Goal: Transaction & Acquisition: Download file/media

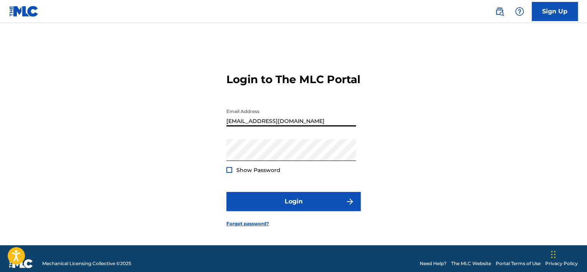
click at [302, 122] on input "[EMAIL_ADDRESS][DOMAIN_NAME]" at bounding box center [291, 116] width 130 height 22
type input "[EMAIL_ADDRESS][DOMAIN_NAME]"
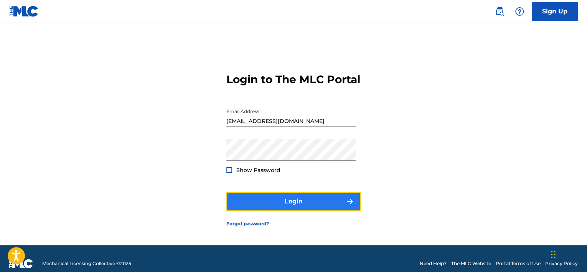
click at [296, 206] on button "Login" at bounding box center [293, 201] width 134 height 19
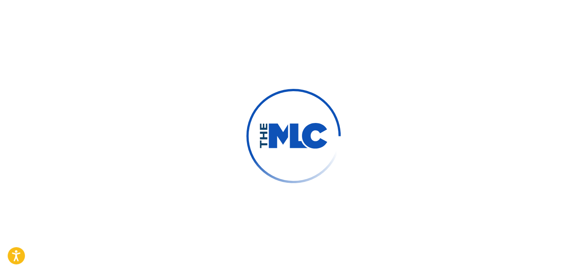
type input "[EMAIL_ADDRESS][DOMAIN_NAME]"
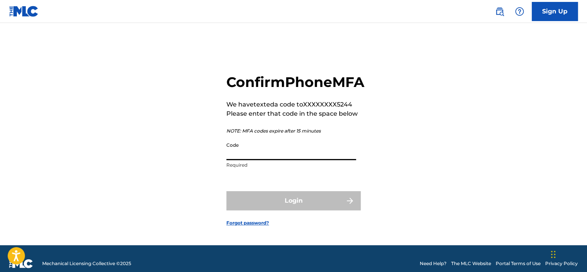
click at [265, 160] on input "Code" at bounding box center [291, 149] width 130 height 22
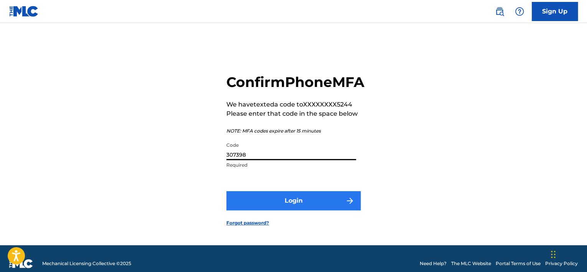
type input "307398"
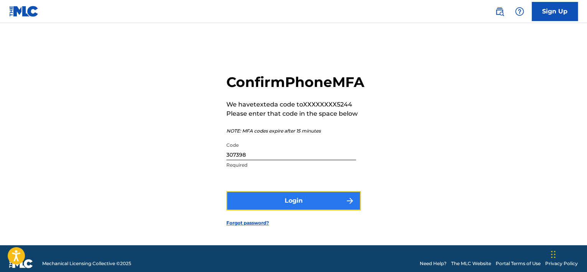
click at [271, 211] on button "Login" at bounding box center [293, 200] width 134 height 19
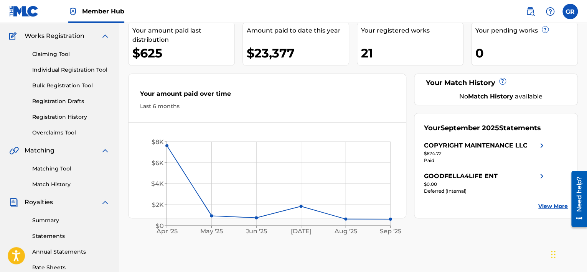
scroll to position [59, 0]
click at [211, 215] on circle at bounding box center [211, 215] width 3 height 3
click at [168, 49] on div "$625" at bounding box center [183, 52] width 102 height 17
click at [54, 221] on link "Summary" at bounding box center [70, 220] width 77 height 8
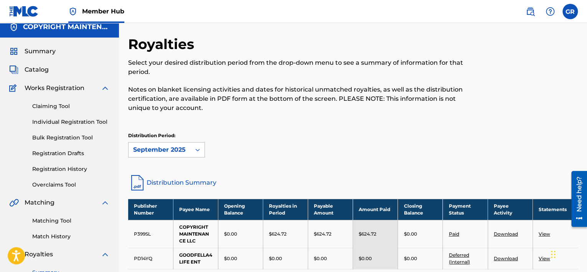
click at [196, 155] on div at bounding box center [198, 150] width 14 height 14
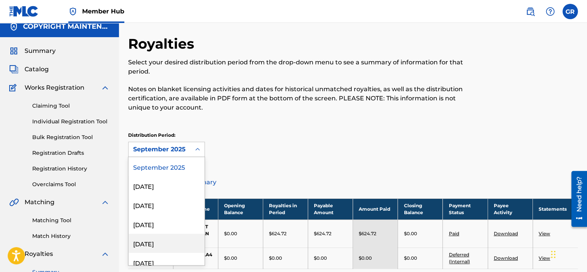
click at [149, 244] on div "[DATE]" at bounding box center [167, 243] width 76 height 19
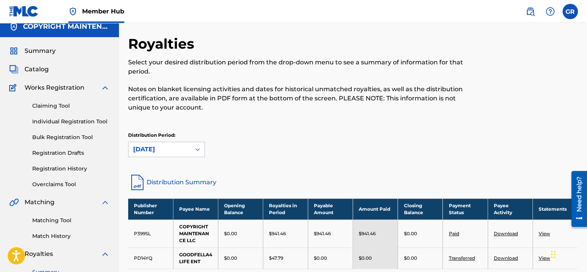
click at [543, 234] on link "View" at bounding box center [545, 234] width 12 height 6
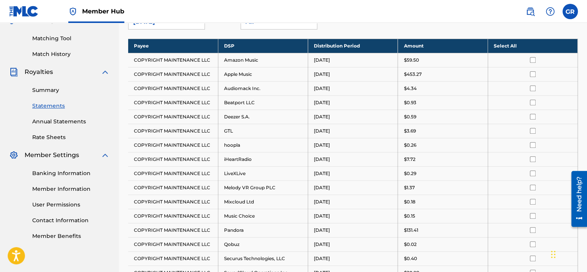
scroll to position [190, 0]
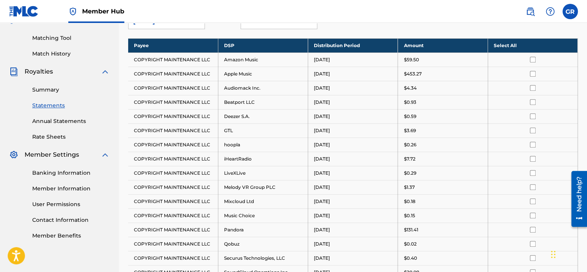
click at [507, 46] on th "Select All" at bounding box center [533, 45] width 90 height 14
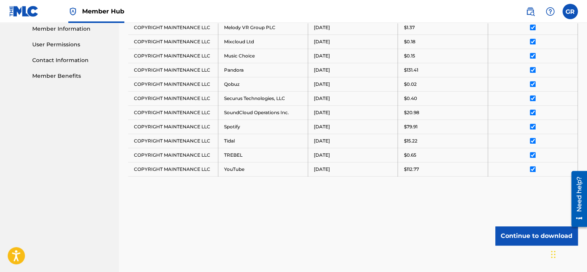
scroll to position [350, 0]
click at [533, 234] on button "Continue to download" at bounding box center [536, 235] width 82 height 19
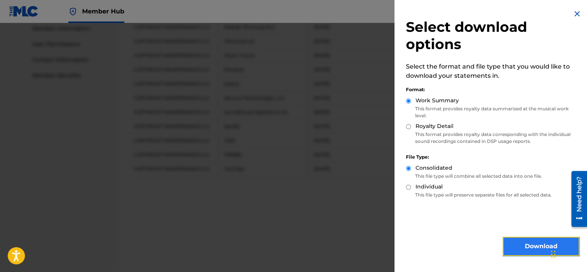
click at [527, 246] on button "Download" at bounding box center [541, 246] width 77 height 19
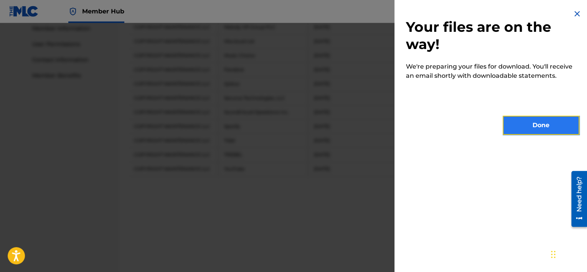
click at [525, 124] on button "Done" at bounding box center [541, 125] width 77 height 19
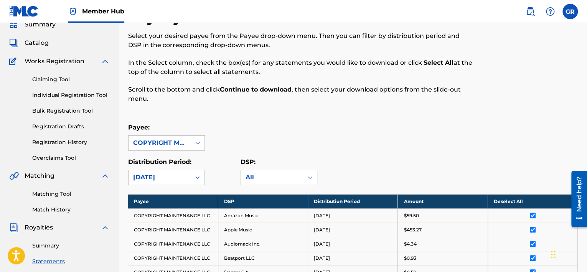
scroll to position [0, 0]
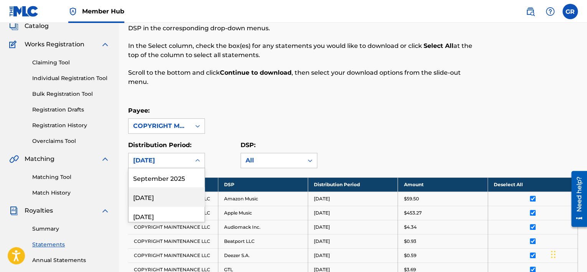
click at [194, 168] on div "54 results available. Use Up and Down to choose options, press Enter to select …" at bounding box center [166, 160] width 77 height 15
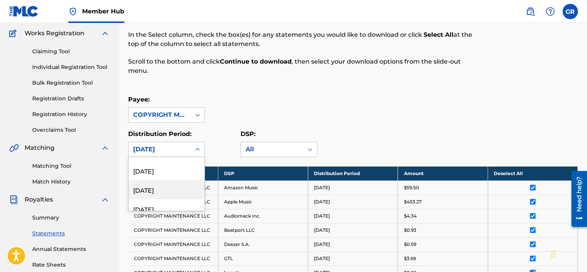
scroll to position [31, 0]
click at [166, 192] on div "[DATE]" at bounding box center [167, 193] width 76 height 19
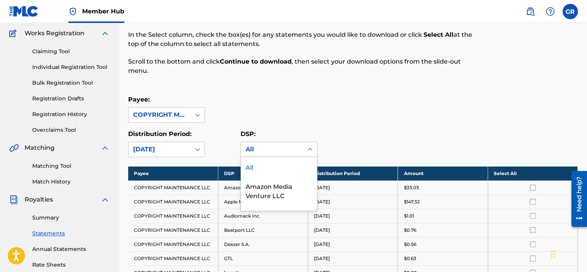
click at [307, 148] on icon at bounding box center [310, 150] width 8 height 8
click at [273, 166] on div "All" at bounding box center [279, 166] width 76 height 19
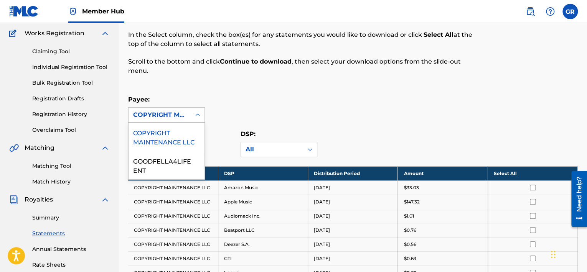
click at [198, 117] on icon at bounding box center [198, 115] width 8 height 8
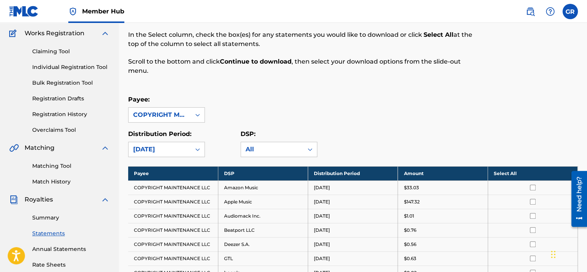
click at [198, 117] on icon at bounding box center [198, 115] width 8 height 8
click at [509, 174] on th "Select All" at bounding box center [533, 173] width 90 height 14
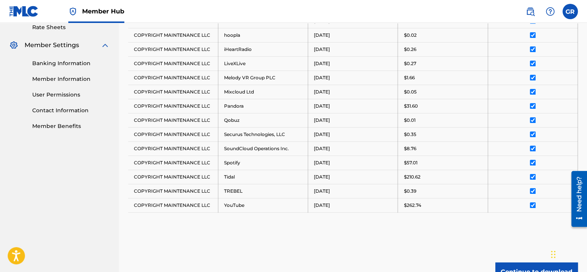
scroll to position [374, 0]
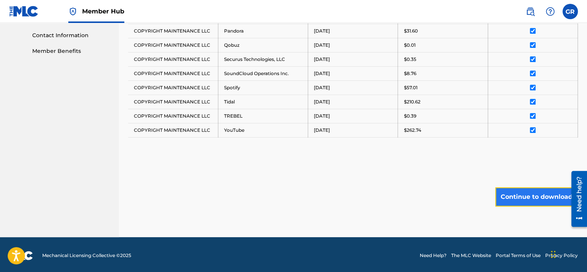
click at [525, 196] on button "Continue to download" at bounding box center [536, 197] width 82 height 19
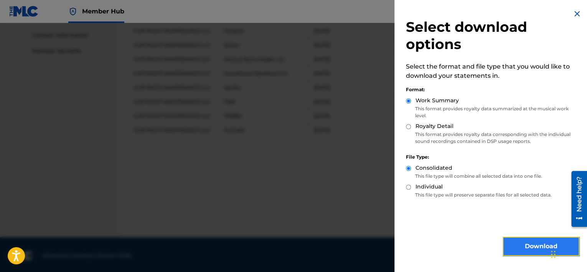
click at [519, 244] on button "Download" at bounding box center [541, 246] width 77 height 19
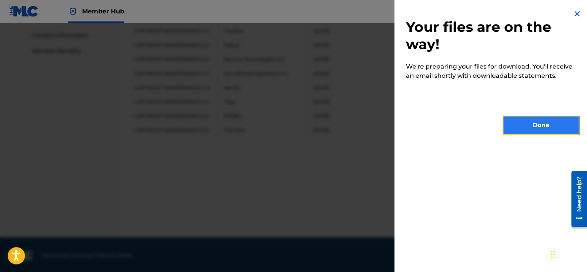
click at [519, 127] on button "Done" at bounding box center [541, 125] width 77 height 19
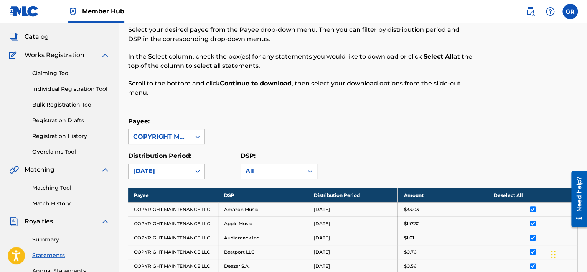
scroll to position [0, 0]
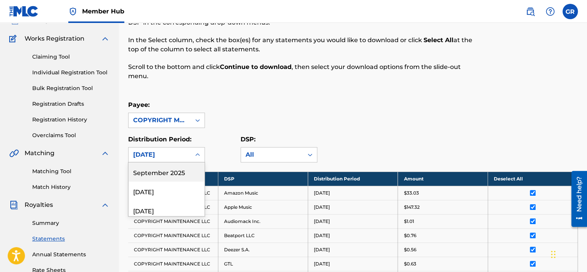
click at [180, 163] on div "54 results available. Use Up and Down to choose options, press Enter to select …" at bounding box center [166, 154] width 77 height 15
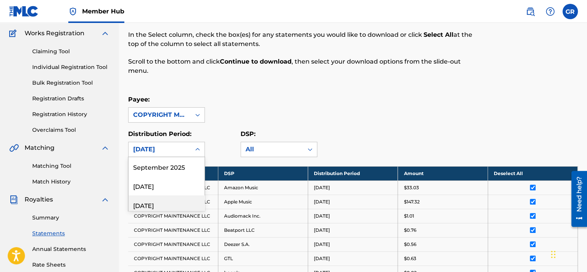
click at [173, 205] on div "[DATE]" at bounding box center [167, 205] width 76 height 19
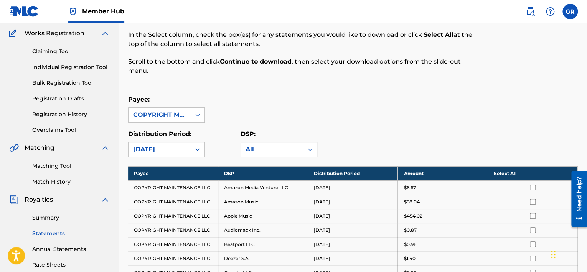
click at [514, 173] on th "Select All" at bounding box center [533, 173] width 90 height 14
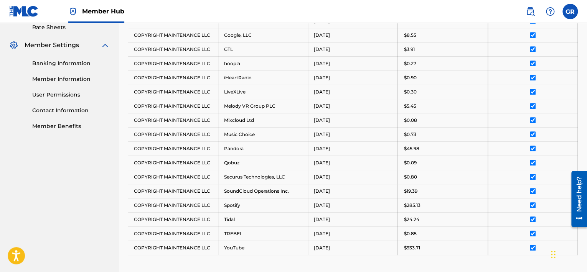
scroll to position [417, 0]
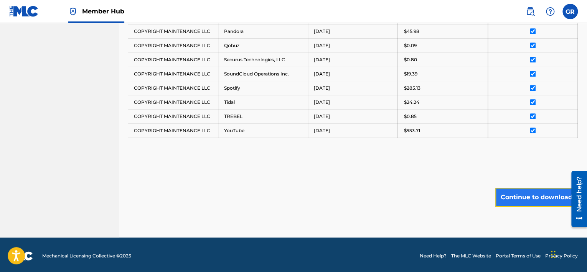
click at [540, 193] on button "Continue to download" at bounding box center [536, 197] width 82 height 19
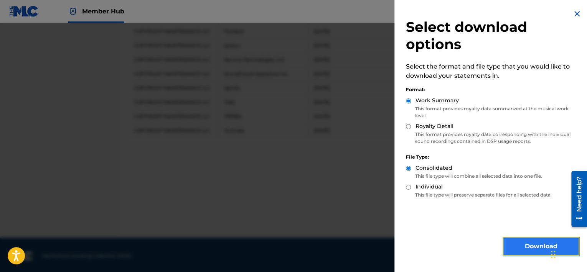
click at [521, 244] on button "Download" at bounding box center [541, 246] width 77 height 19
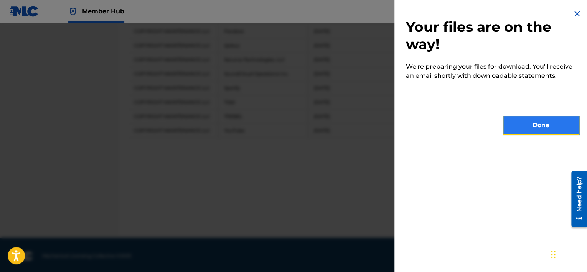
click at [531, 128] on button "Done" at bounding box center [541, 125] width 77 height 19
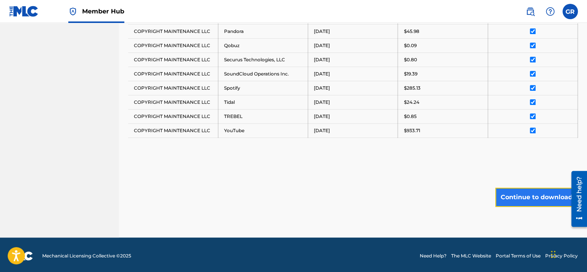
click at [532, 194] on button "Continue to download" at bounding box center [536, 197] width 82 height 19
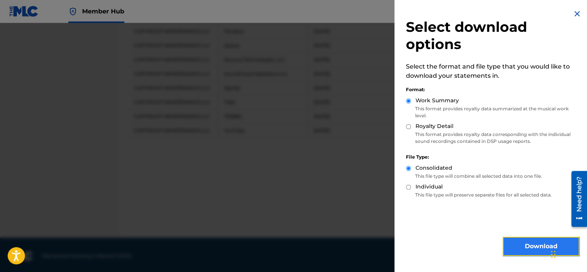
click at [528, 246] on button "Download" at bounding box center [541, 246] width 77 height 19
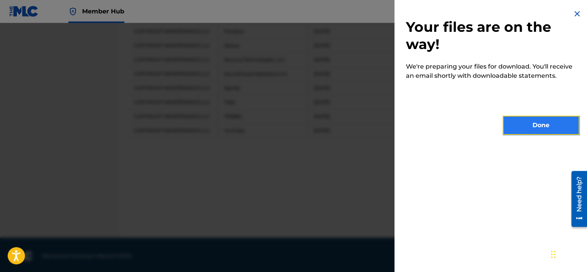
click at [519, 123] on button "Done" at bounding box center [541, 125] width 77 height 19
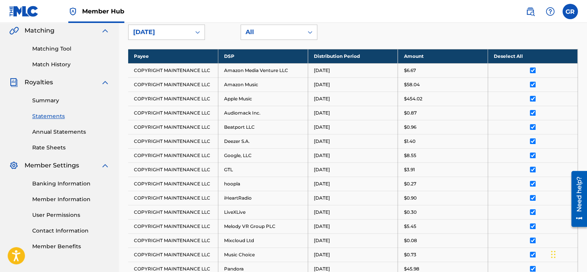
scroll to position [178, 0]
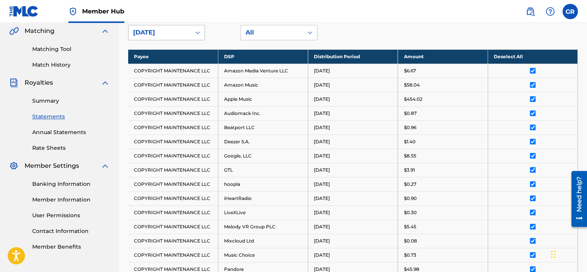
click at [193, 32] on div at bounding box center [198, 33] width 14 height 14
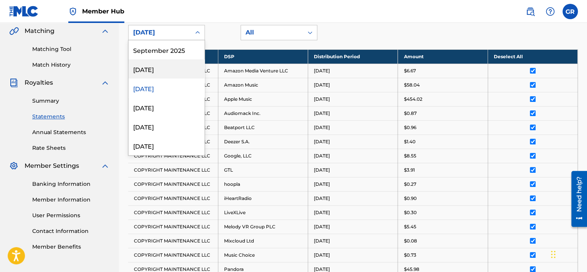
click at [163, 71] on div "[DATE]" at bounding box center [167, 68] width 76 height 19
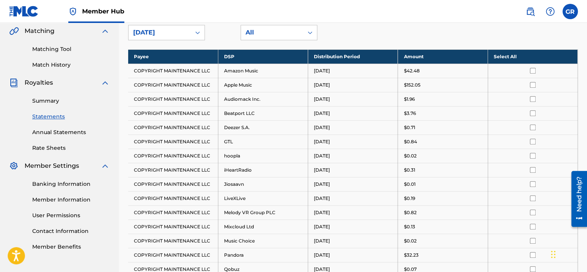
click at [506, 55] on th "Select All" at bounding box center [533, 56] width 90 height 14
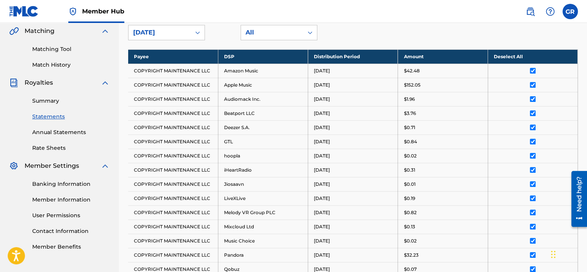
scroll to position [402, 0]
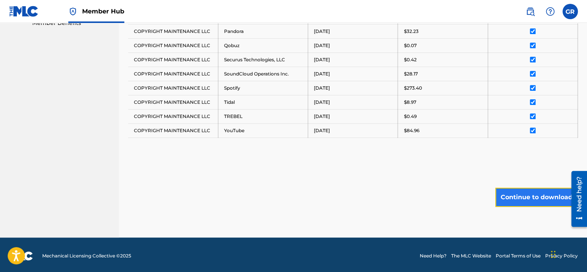
click at [531, 194] on button "Continue to download" at bounding box center [536, 197] width 82 height 19
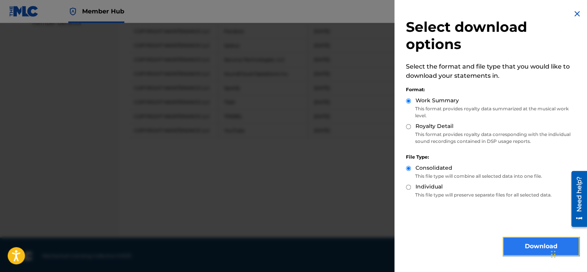
click at [523, 245] on button "Download" at bounding box center [541, 246] width 77 height 19
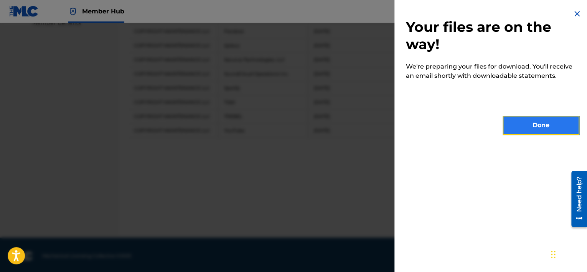
click at [519, 126] on button "Done" at bounding box center [541, 125] width 77 height 19
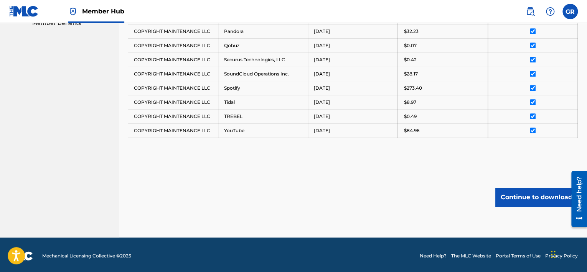
scroll to position [164, 0]
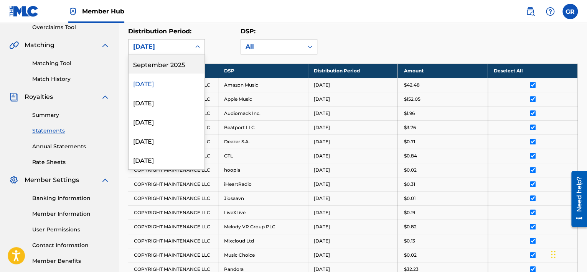
click at [195, 45] on icon at bounding box center [198, 47] width 8 height 8
click at [165, 66] on div "September 2025" at bounding box center [167, 63] width 76 height 19
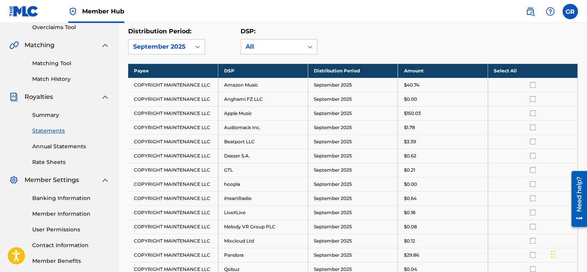
click at [505, 69] on th "Select All" at bounding box center [533, 71] width 90 height 14
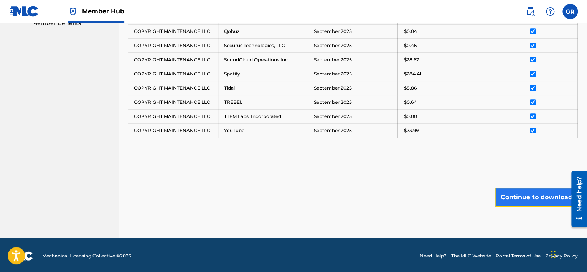
click at [533, 193] on button "Continue to download" at bounding box center [536, 197] width 82 height 19
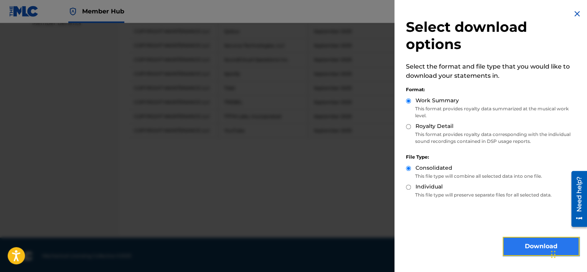
click at [536, 246] on button "Download" at bounding box center [541, 246] width 77 height 19
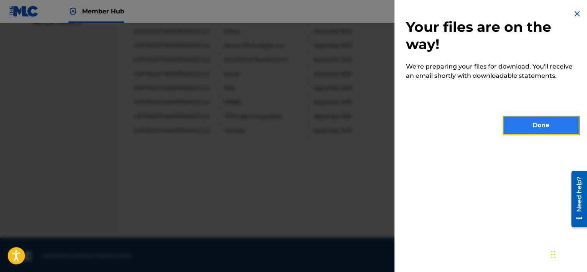
click at [535, 122] on button "Done" at bounding box center [541, 125] width 77 height 19
